Goal: Check status: Check status

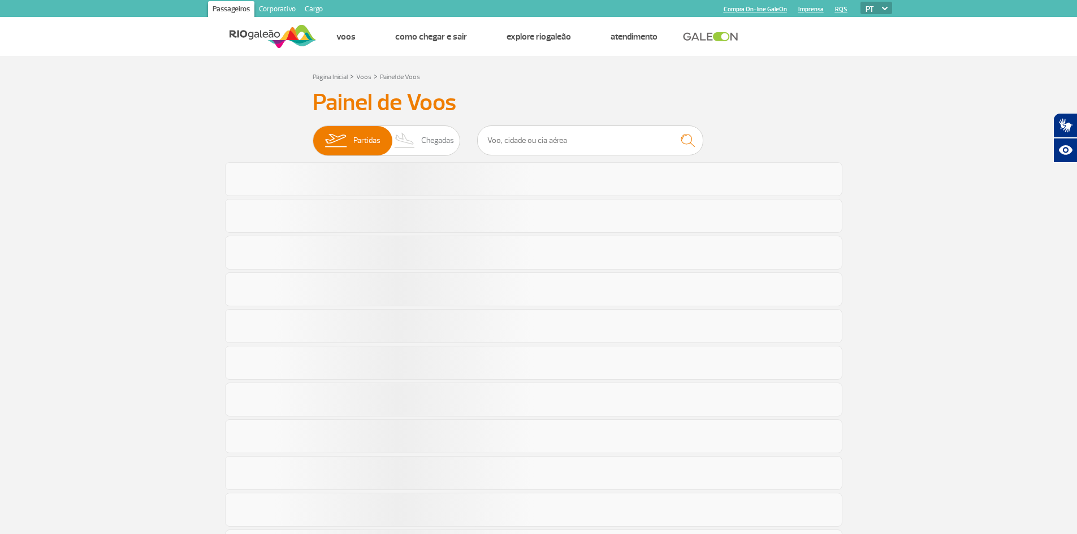
click at [882, 11] on select "PT ENG ESP" at bounding box center [876, 8] width 32 height 12
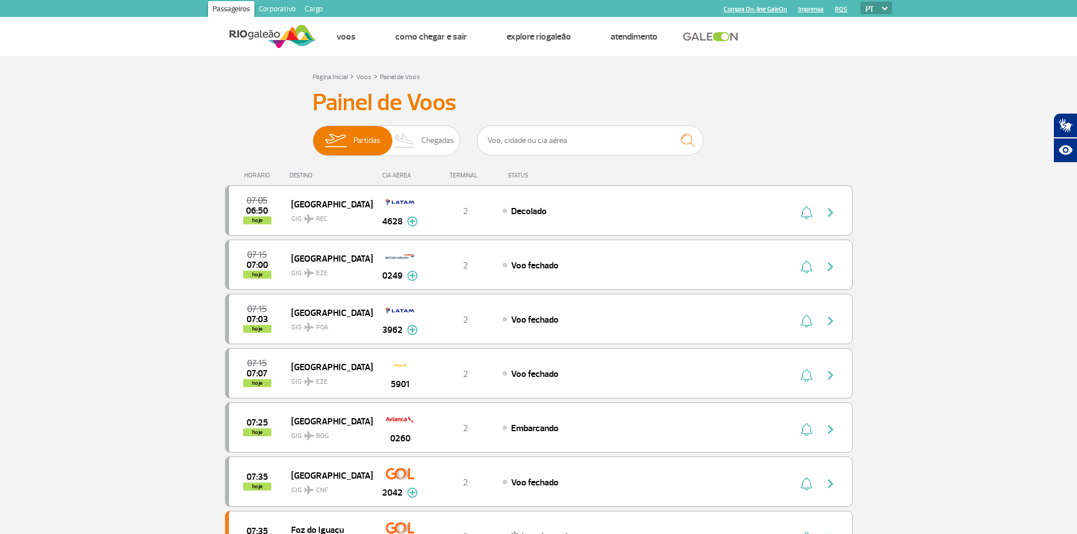
select select "en"
click at [860, 2] on select "PT ENG ESP" at bounding box center [876, 8] width 32 height 12
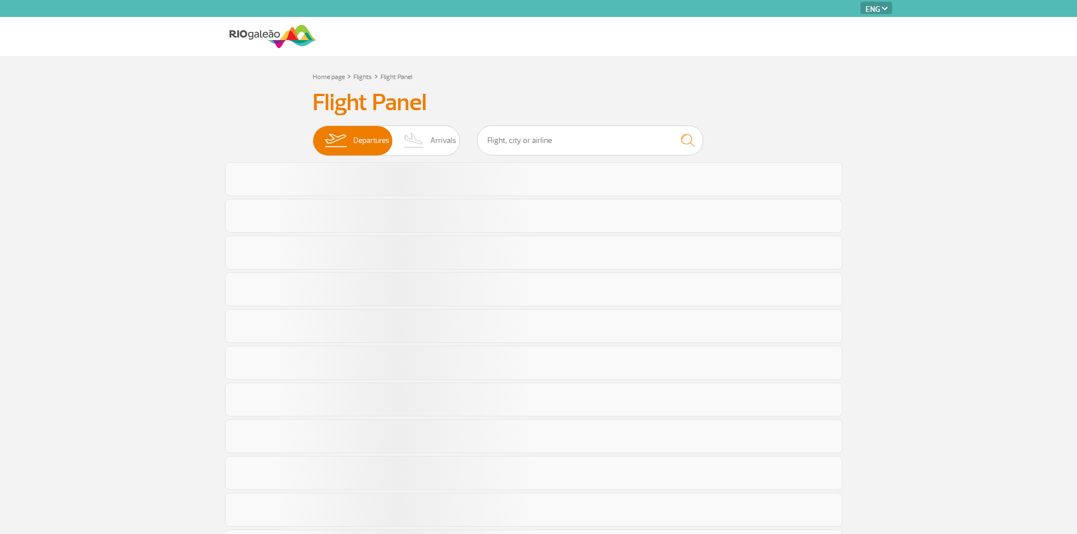
select select "en"
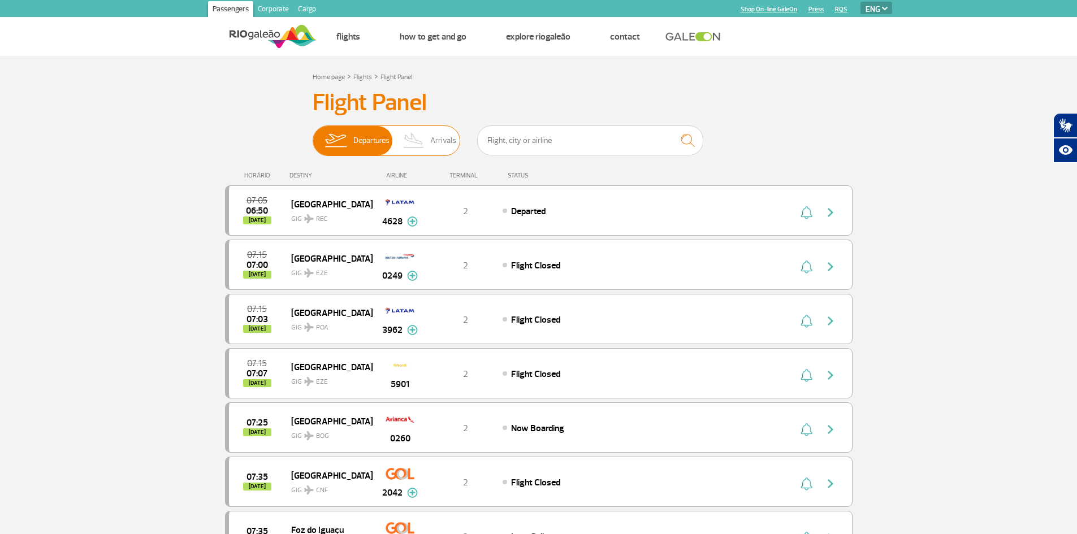
click at [401, 137] on img at bounding box center [413, 140] width 33 height 29
click at [313, 135] on input "Departures Arrivals" at bounding box center [313, 135] width 0 height 0
